Goal: Task Accomplishment & Management: Complete application form

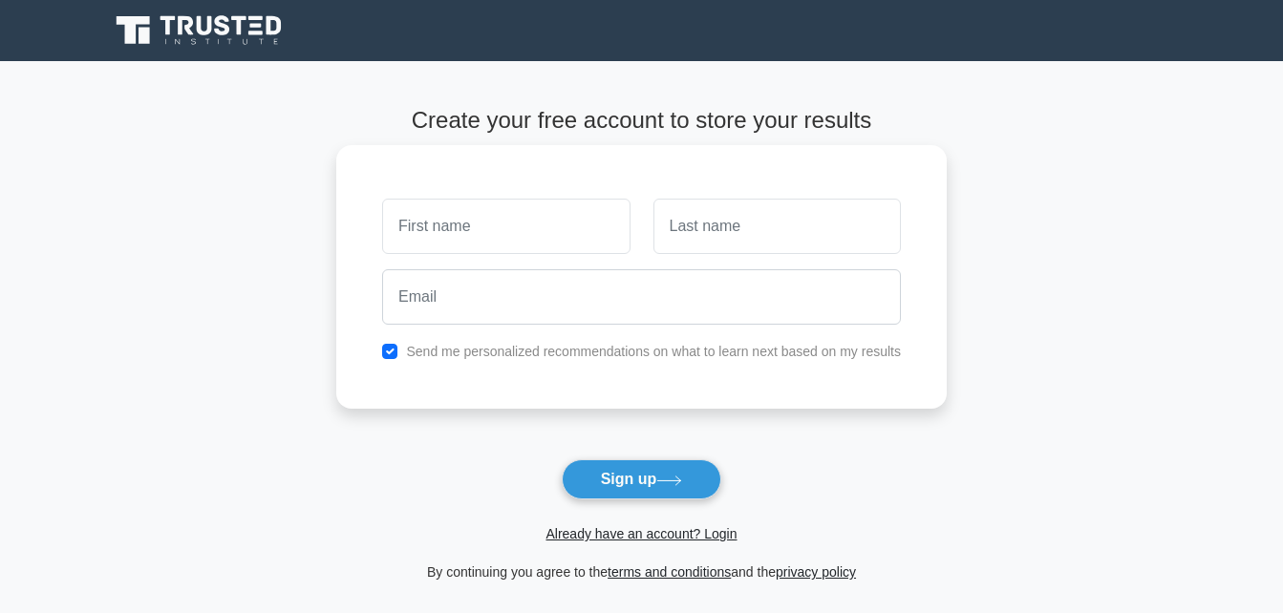
click at [428, 222] on input "text" at bounding box center [505, 226] width 247 height 55
type input "oladiji"
click at [737, 229] on input "text" at bounding box center [776, 226] width 247 height 55
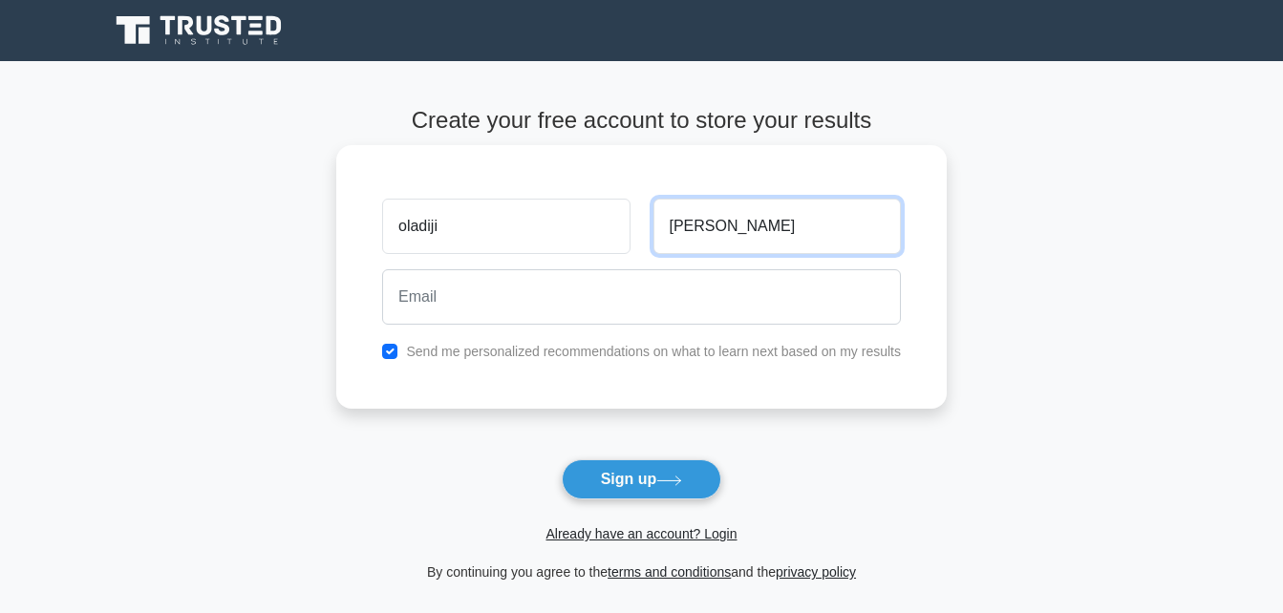
type input "[PERSON_NAME]"
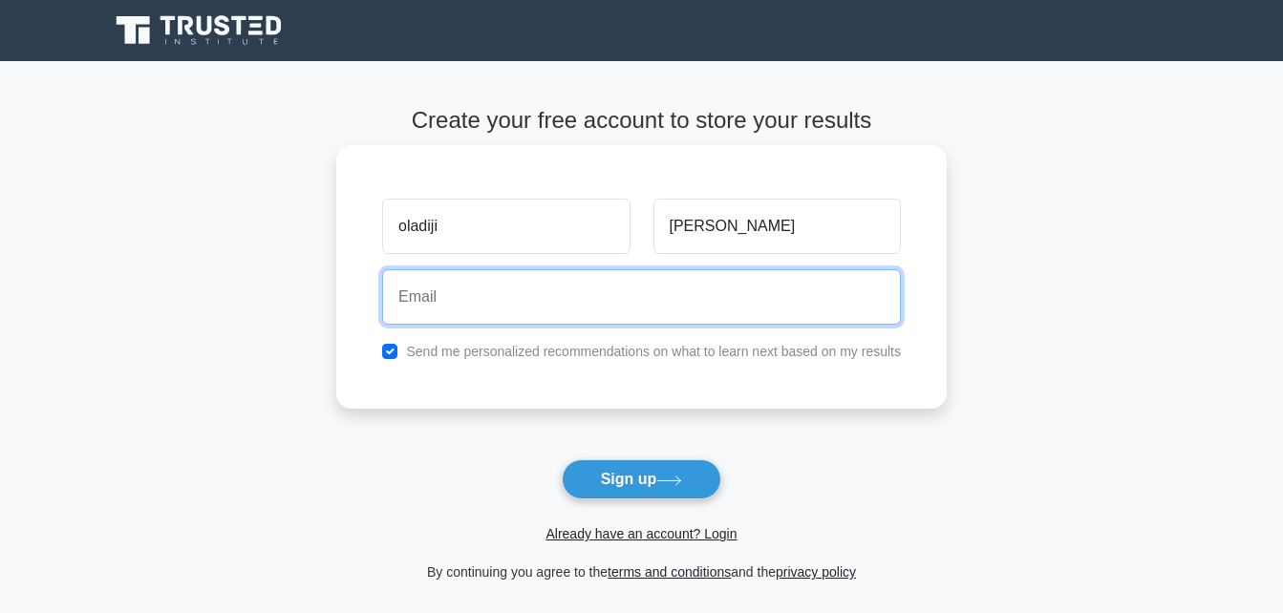
click at [559, 307] on input "email" at bounding box center [641, 296] width 519 height 55
type input "r"
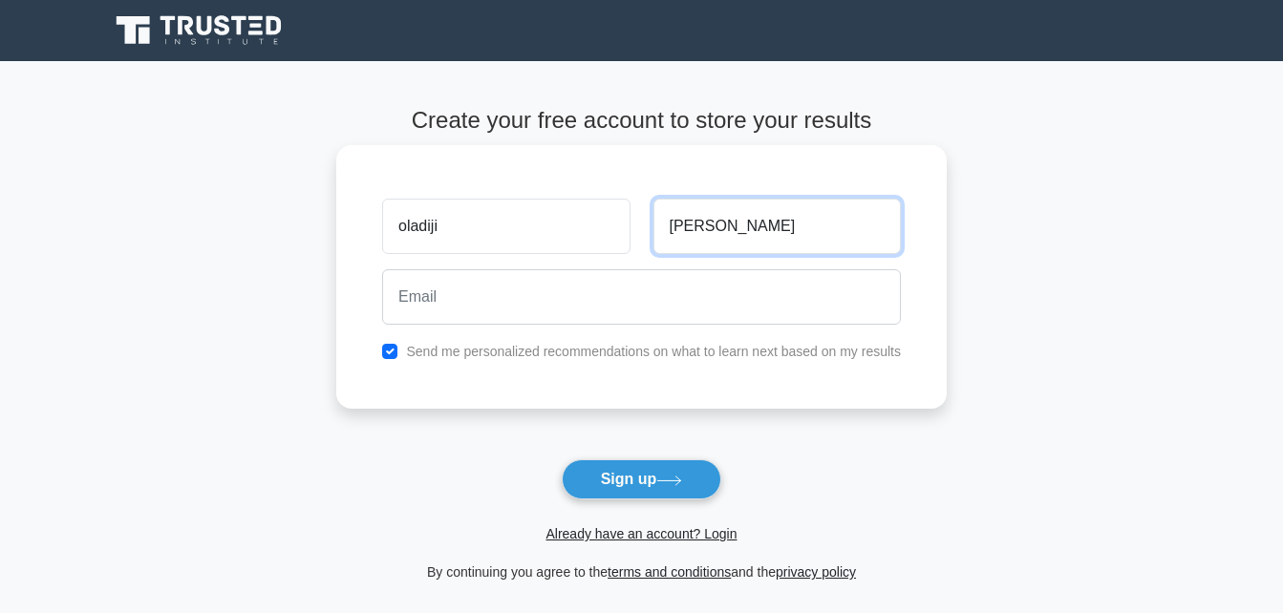
click at [722, 223] on input "[PERSON_NAME]" at bounding box center [776, 226] width 247 height 55
type input "r"
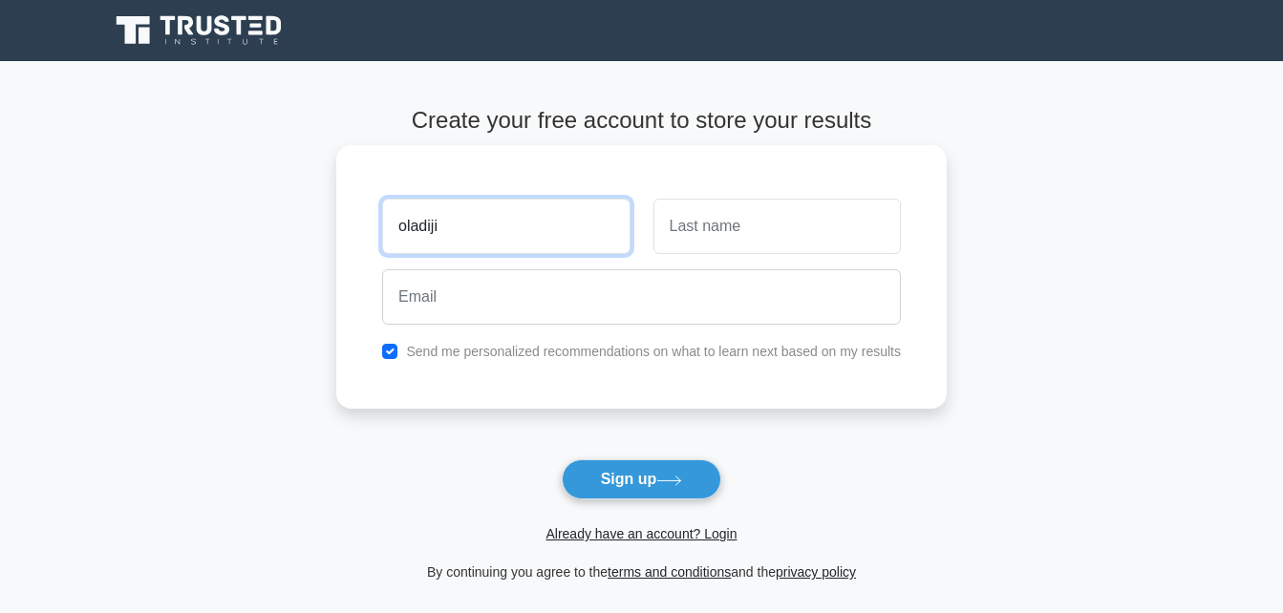
click at [459, 233] on input "oladiji" at bounding box center [505, 226] width 247 height 55
type input "o"
